Goal: Navigation & Orientation: Find specific page/section

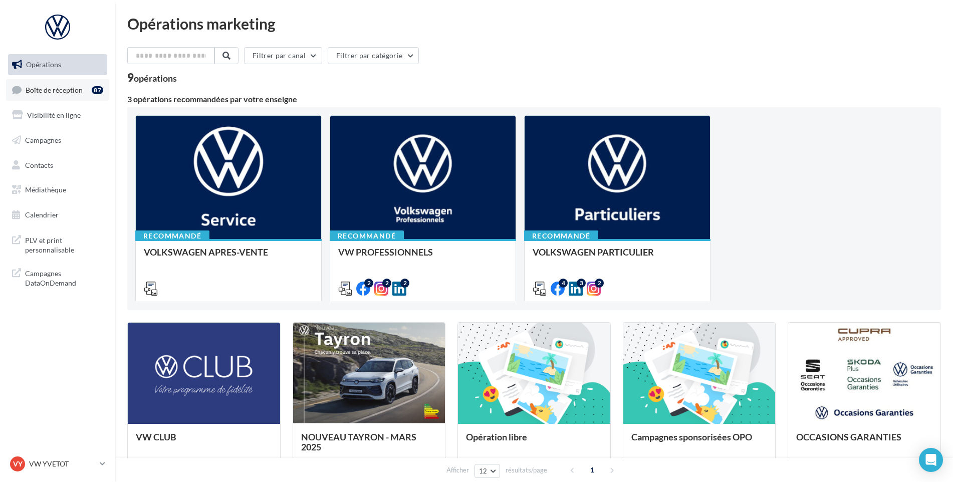
click at [92, 91] on div "87" at bounding box center [98, 90] width 12 height 8
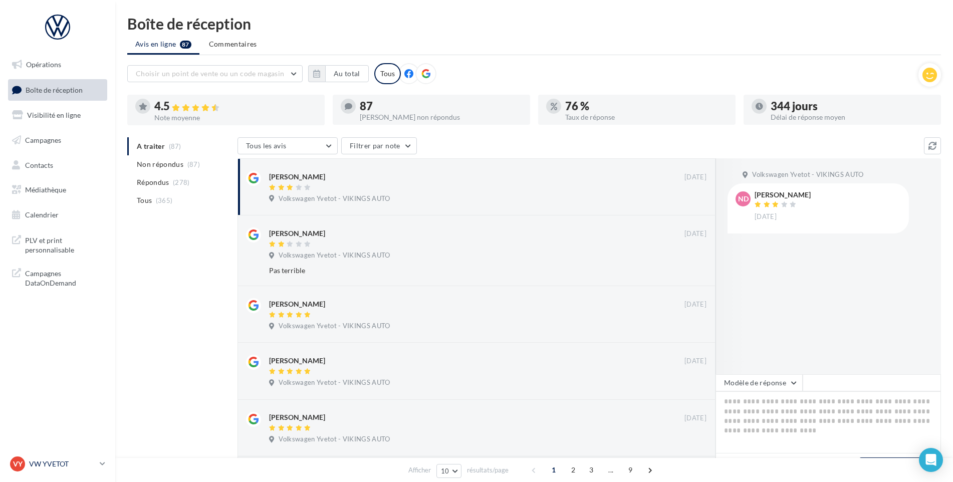
click at [65, 466] on p "VW YVETOT" at bounding box center [62, 464] width 67 height 10
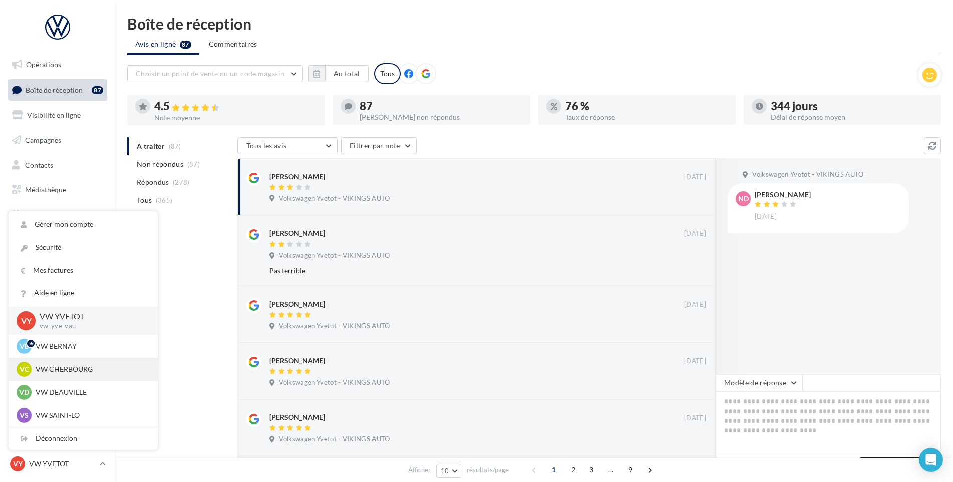
click at [72, 371] on p "VW CHERBOURG" at bounding box center [91, 369] width 110 height 10
